Goal: Information Seeking & Learning: Check status

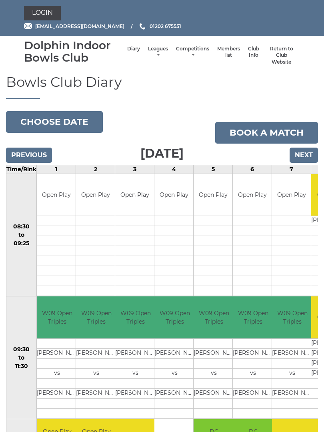
scroll to position [40, 0]
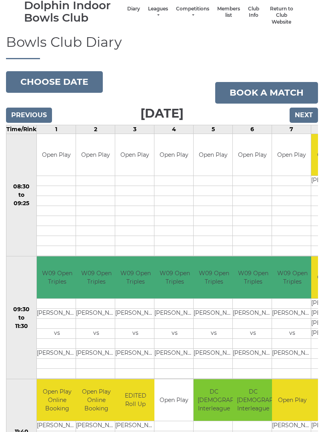
click at [148, 14] on link "Leagues" at bounding box center [158, 12] width 20 height 13
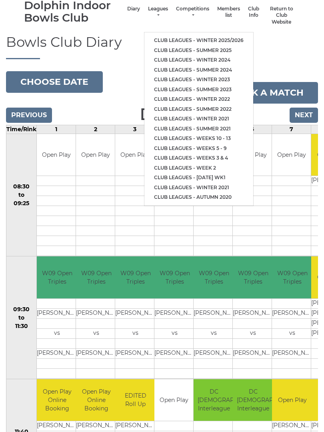
click at [205, 36] on link "Club leagues - Winter 2025/2026" at bounding box center [198, 41] width 109 height 10
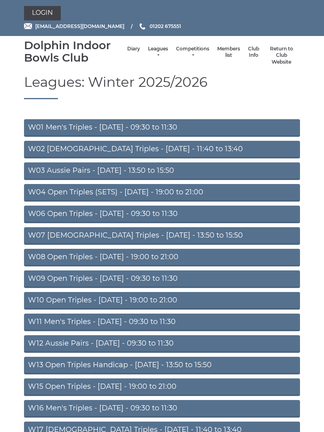
click at [115, 278] on link "W09 Open Triples - [DATE] - 09:30 to 11:30" at bounding box center [162, 279] width 276 height 18
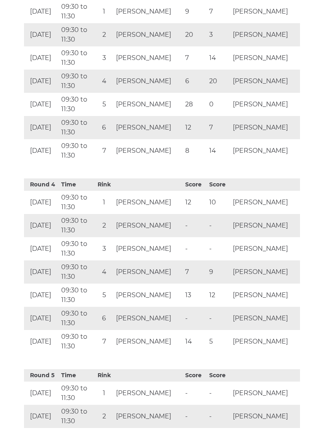
scroll to position [868, 0]
click at [185, 431] on td "-" at bounding box center [195, 438] width 24 height 23
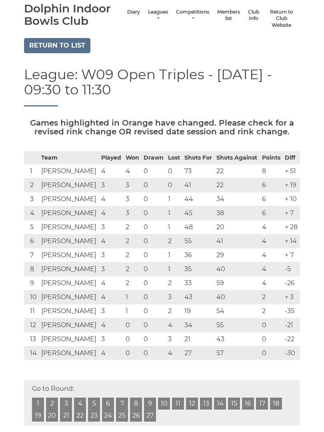
scroll to position [0, 0]
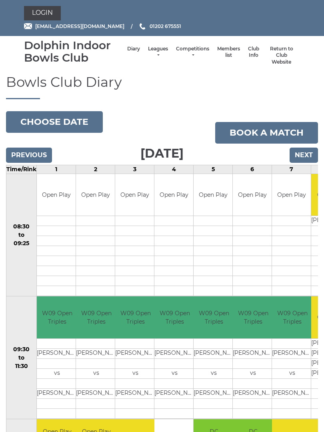
scroll to position [40, 0]
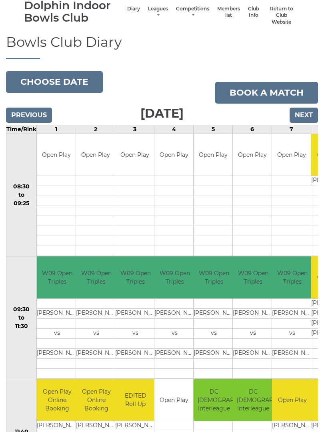
click at [151, 15] on link "Leagues" at bounding box center [158, 12] width 20 height 13
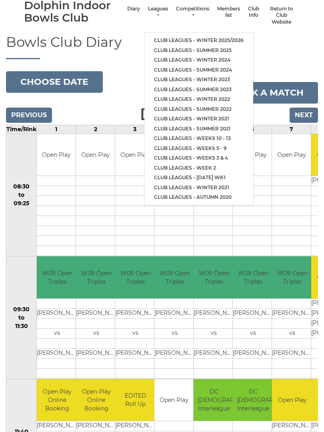
click at [191, 38] on link "Club leagues - Winter 2025/2026" at bounding box center [198, 41] width 109 height 10
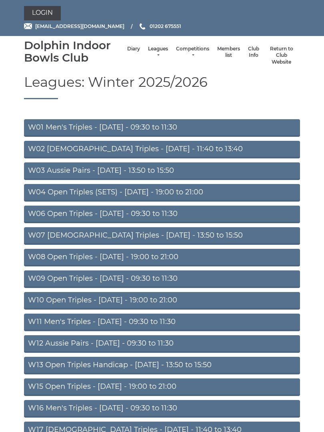
click at [137, 278] on link "W09 Open Triples - [DATE] - 09:30 to 11:30" at bounding box center [162, 279] width 276 height 18
